Goal: Book appointment/travel/reservation

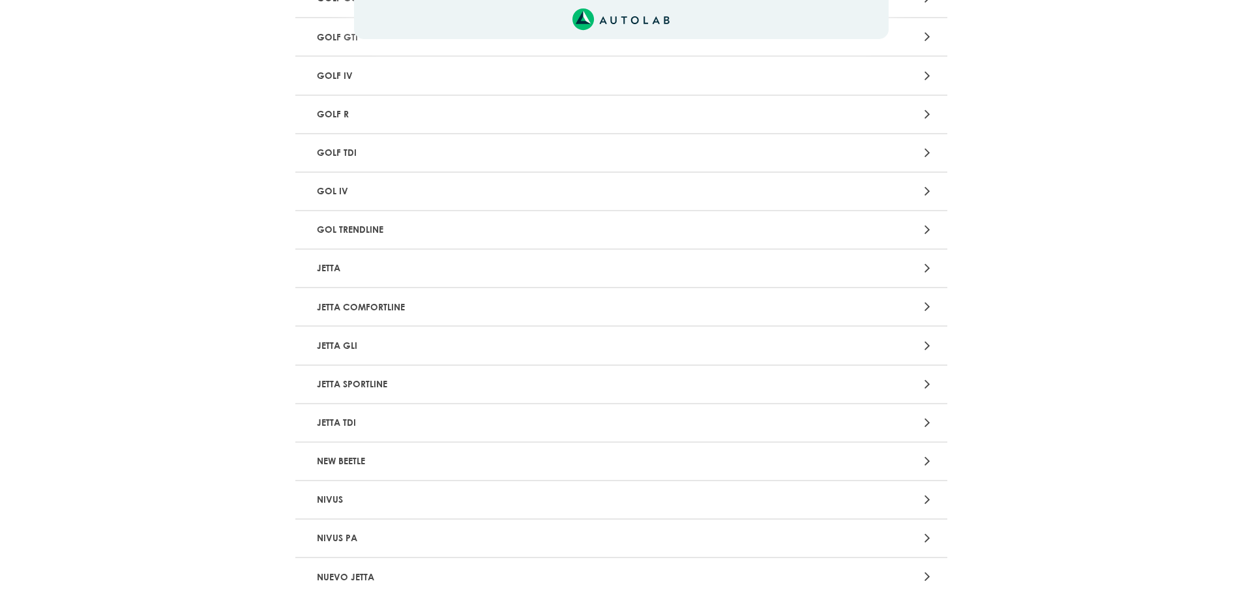
click at [331, 270] on p "JETTA" at bounding box center [515, 268] width 406 height 24
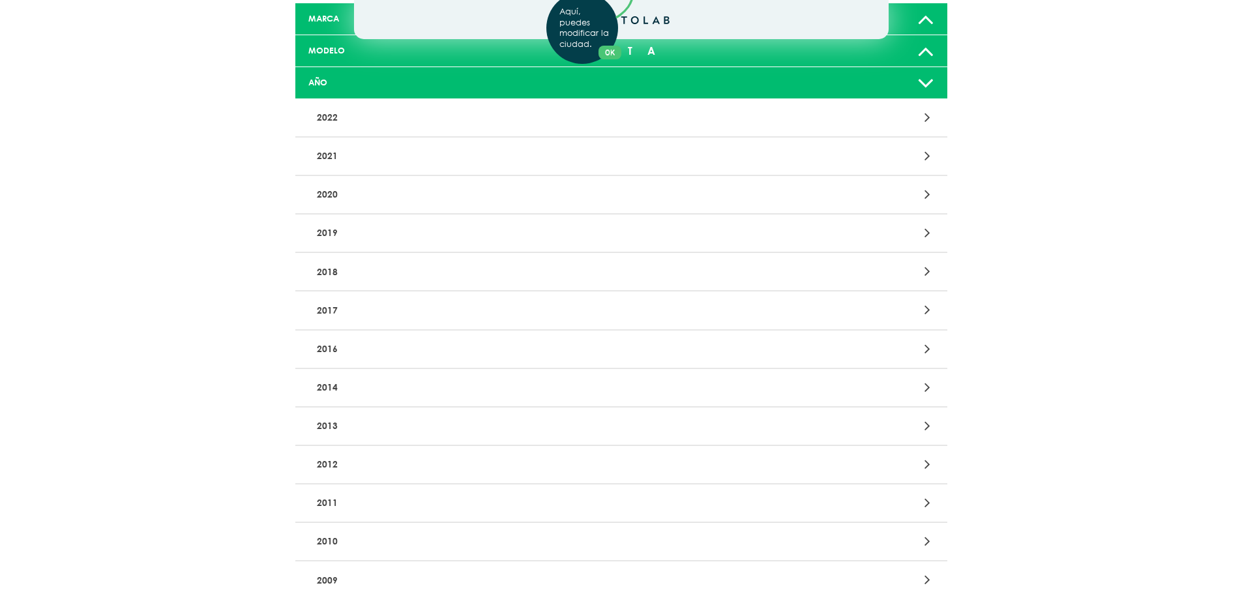
scroll to position [130, 0]
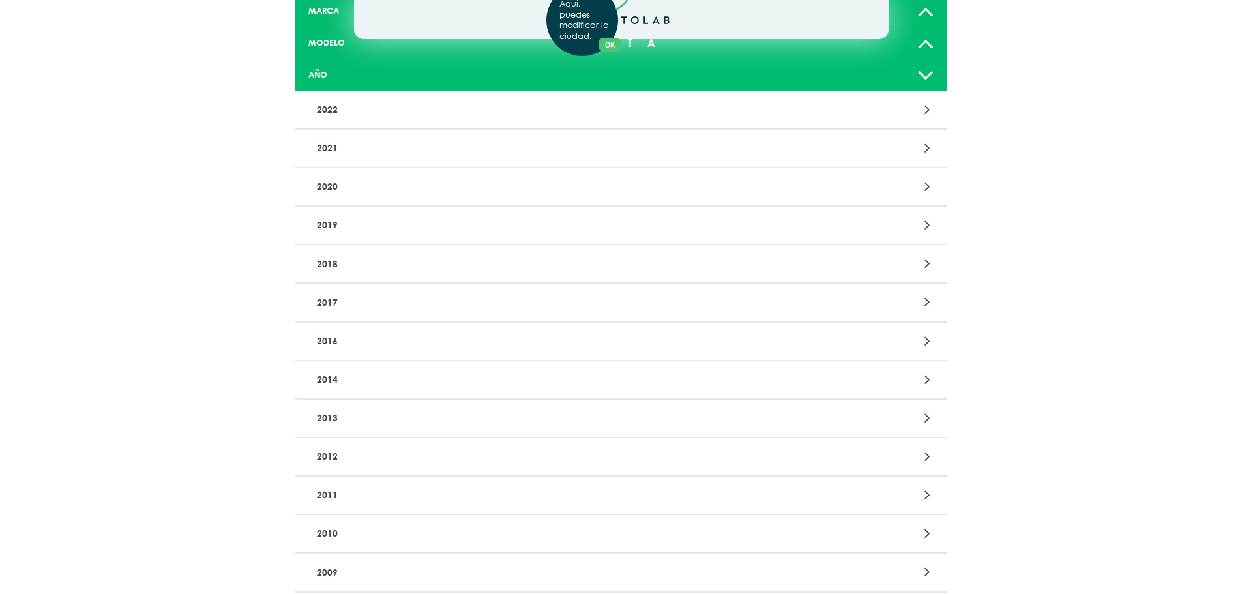
click at [331, 453] on div "Aquí, puedes modificar la ciudad. OK .aex,.bex{fill:none!important;stroke:#50c4…" at bounding box center [621, 167] width 1242 height 594
click at [914, 458] on div at bounding box center [834, 457] width 213 height 18
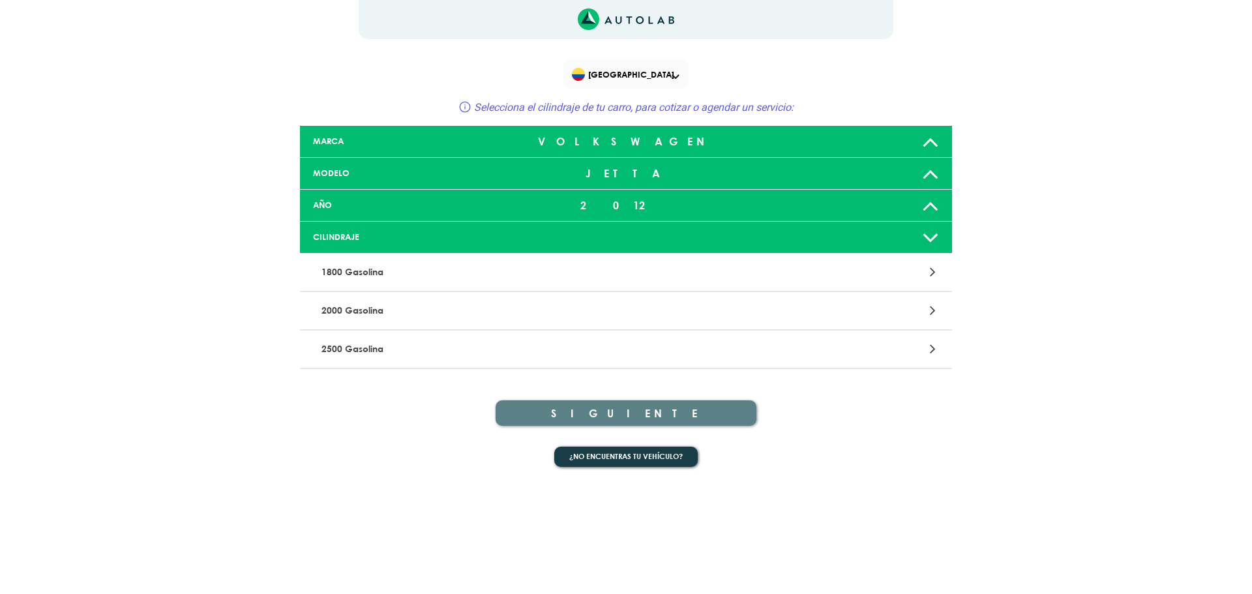
click at [416, 307] on p "2000 Gasolina" at bounding box center [519, 311] width 406 height 24
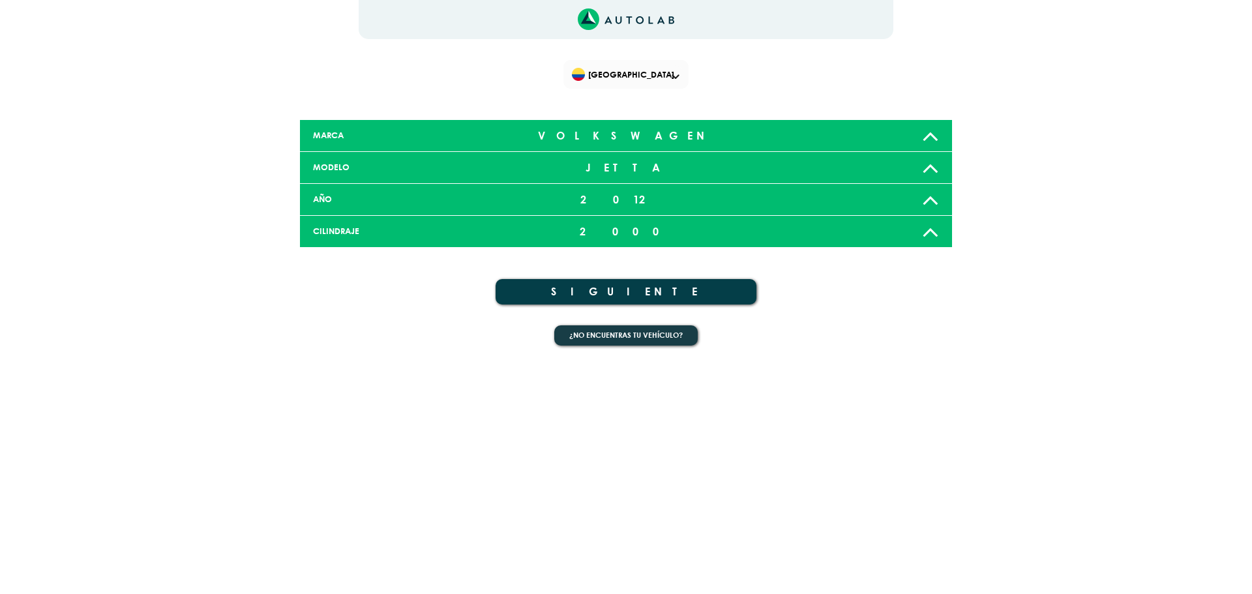
click at [647, 290] on button "SIGUIENTE" at bounding box center [626, 291] width 261 height 25
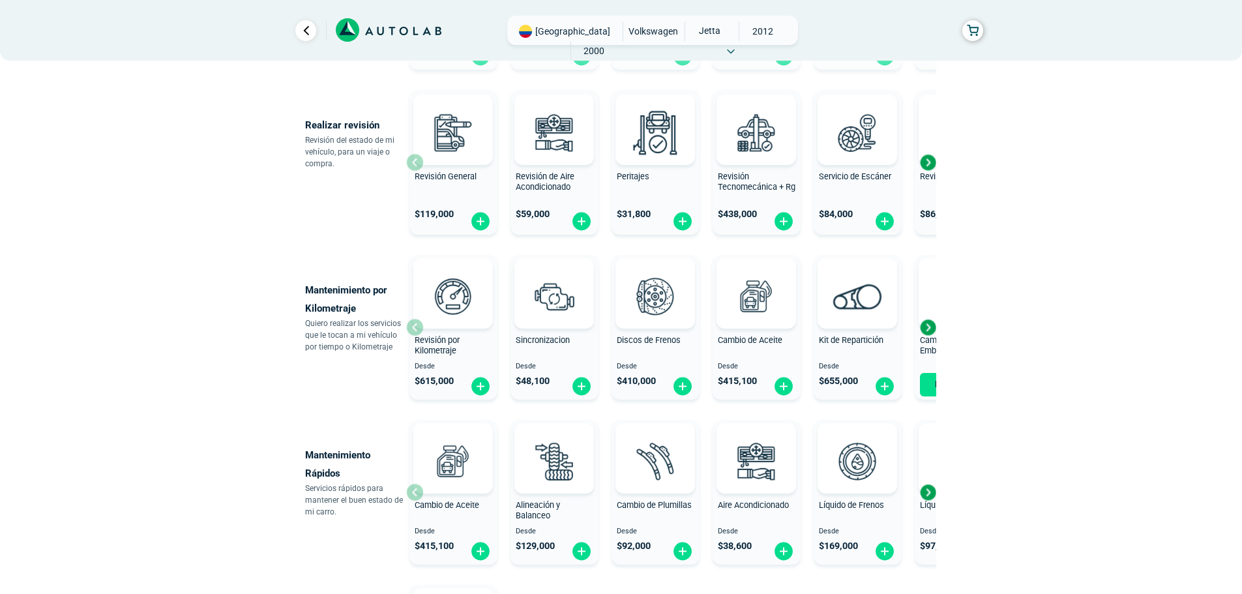
scroll to position [456, 0]
click at [580, 380] on img at bounding box center [581, 385] width 21 height 20
click at [563, 471] on img at bounding box center [554, 459] width 57 height 57
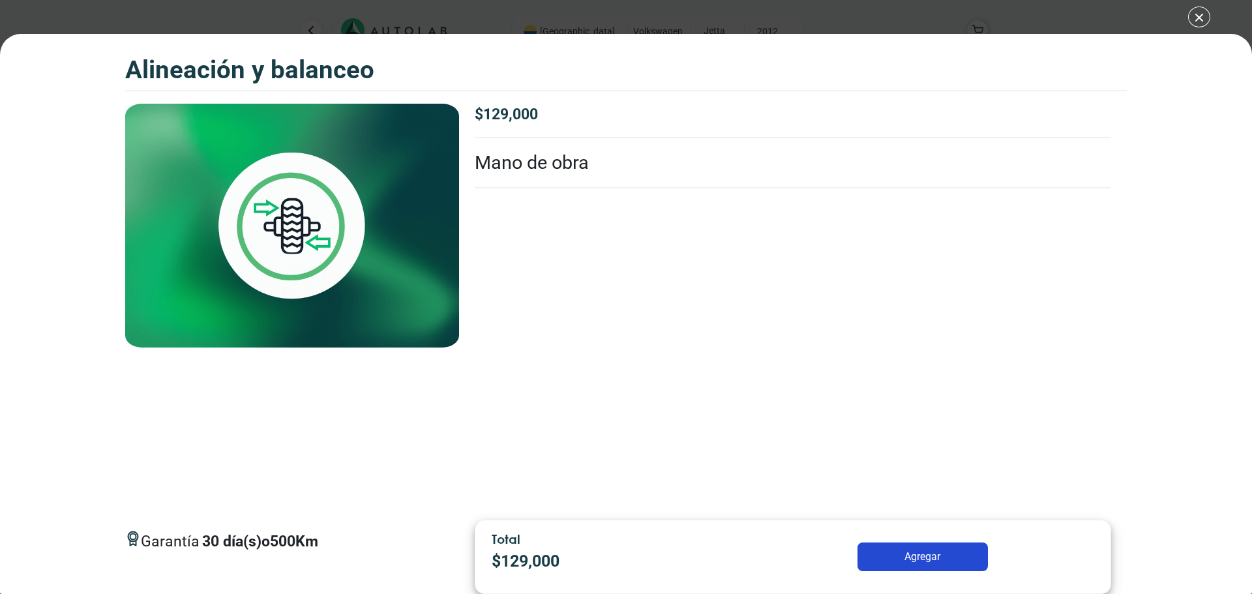
click at [955, 558] on button "Agregar" at bounding box center [922, 557] width 130 height 29
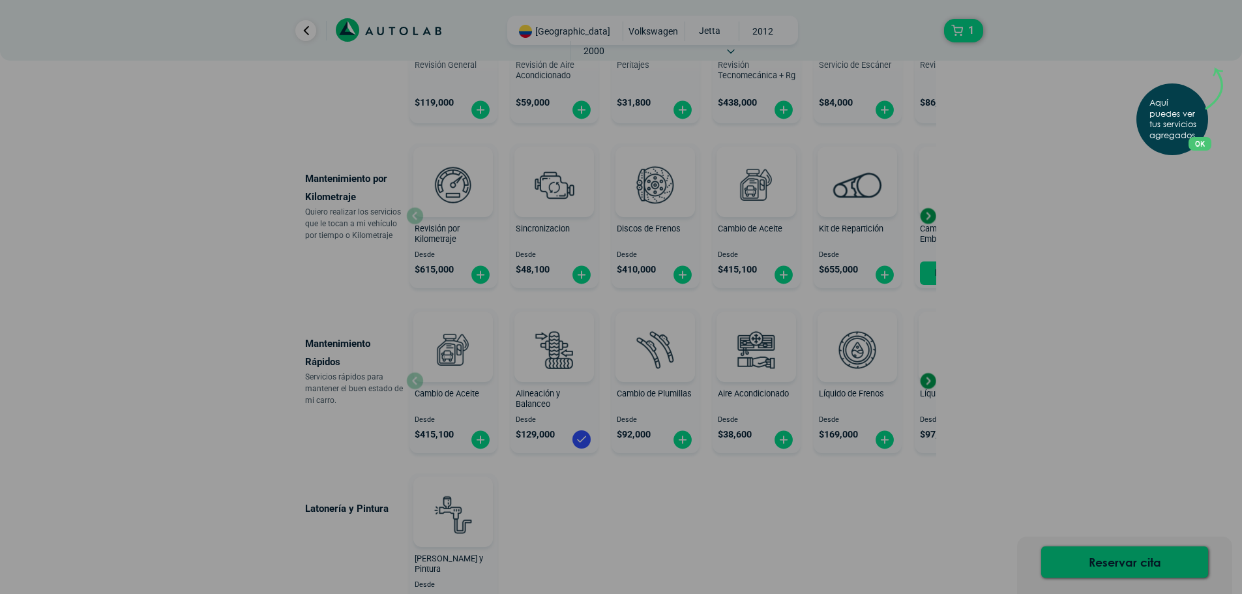
scroll to position [587, 0]
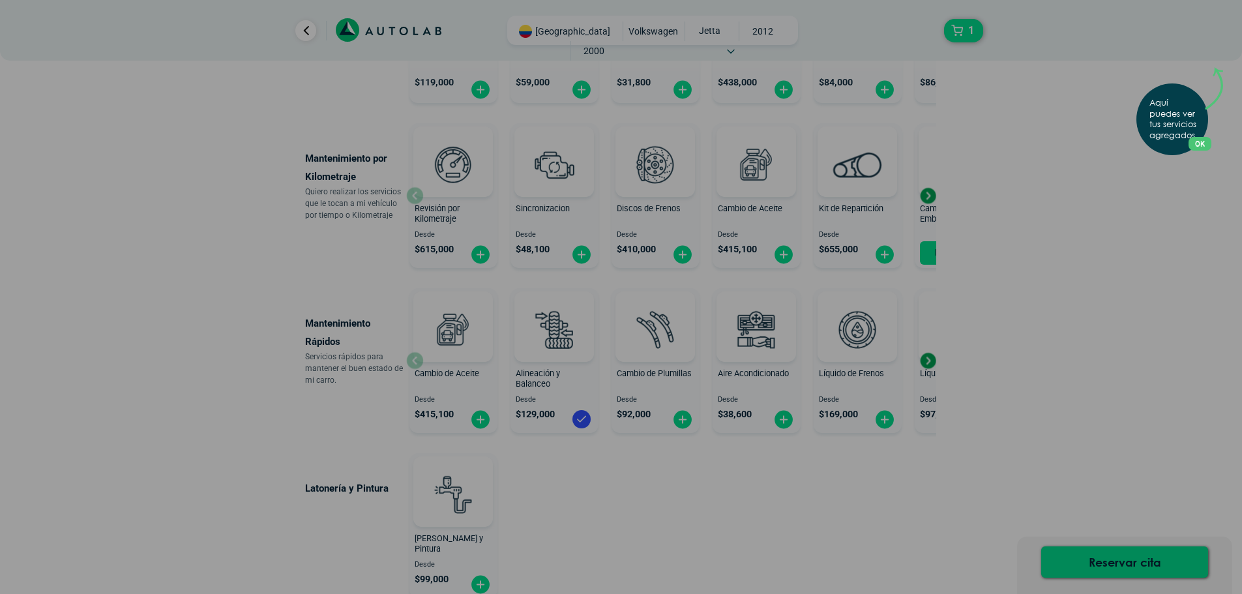
click at [1099, 558] on div "Aquí puedes ver tus servicios agregados. OK .aex,.bex{fill:none!important;strok…" at bounding box center [621, 297] width 1242 height 594
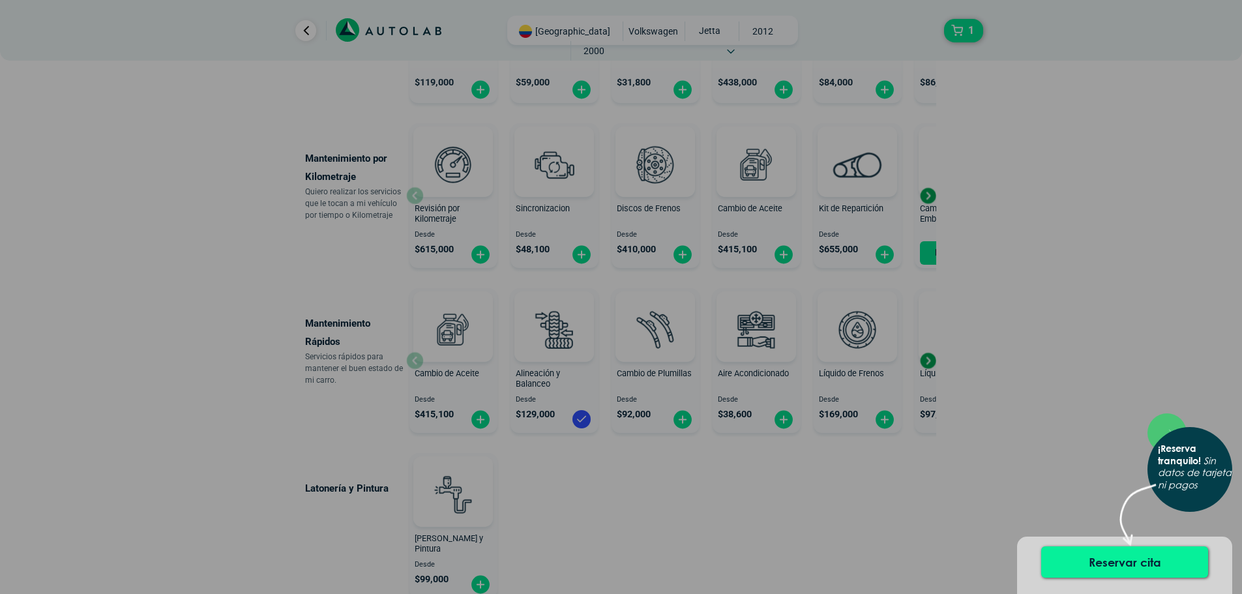
click at [1127, 564] on button "Reservar cita" at bounding box center [1124, 561] width 167 height 31
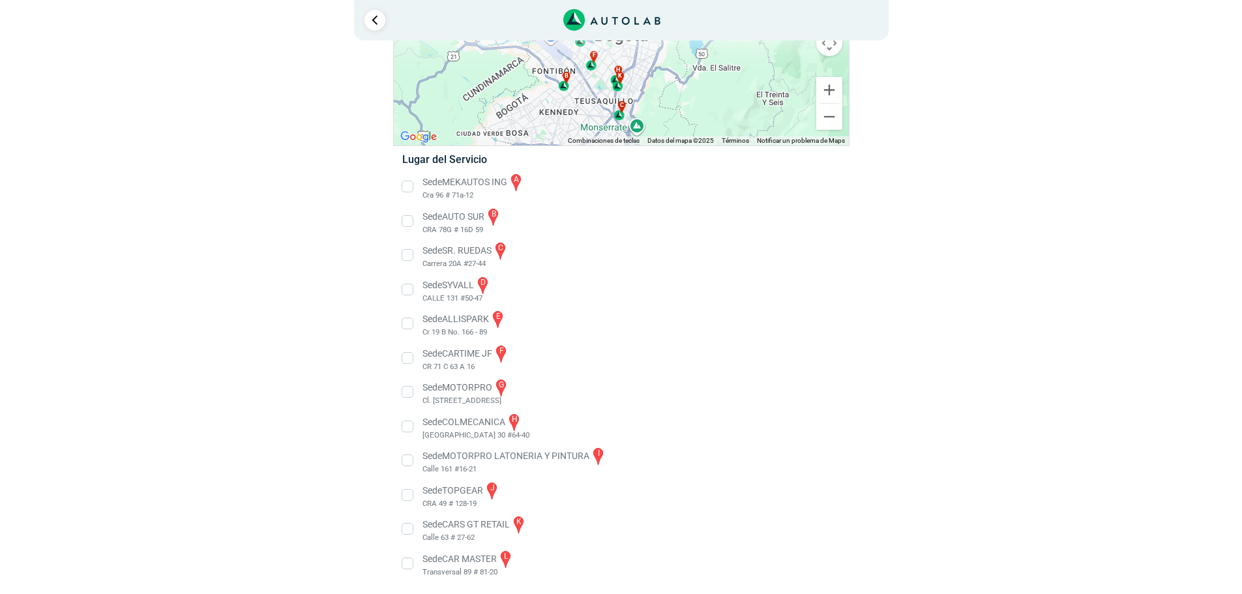
scroll to position [121, 0]
drag, startPoint x: 513, startPoint y: 524, endPoint x: 426, endPoint y: 520, distance: 86.2
click at [426, 520] on li "Sede CARS GT RETAIL k Calle 63 # 27-62" at bounding box center [621, 527] width 457 height 29
